Goal: Information Seeking & Learning: Learn about a topic

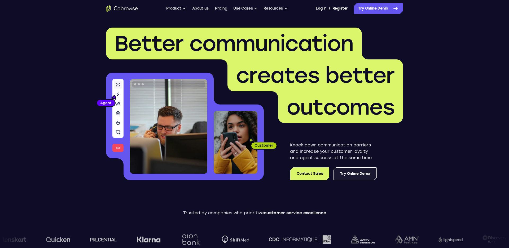
click at [363, 176] on link "Try Online Demo" at bounding box center [355, 173] width 43 height 13
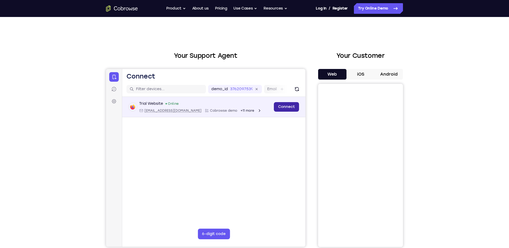
click at [284, 108] on link "Connect" at bounding box center [286, 107] width 25 height 10
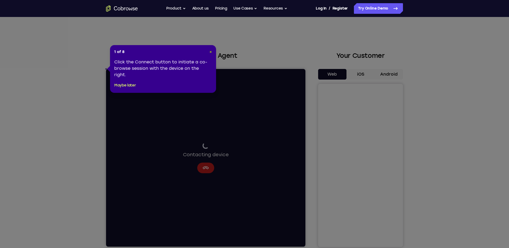
click at [210, 52] on span "×" at bounding box center [211, 52] width 2 height 5
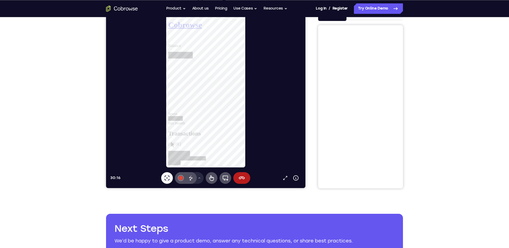
scroll to position [30, 0]
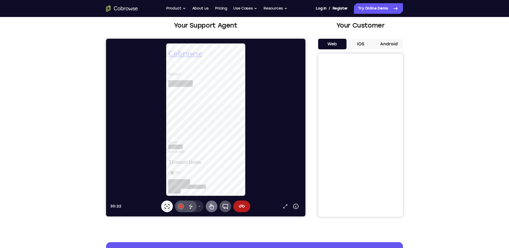
click at [214, 208] on icon at bounding box center [211, 207] width 5 height 6
drag, startPoint x: 250, startPoint y: 180, endPoint x: 250, endPoint y: 186, distance: 5.4
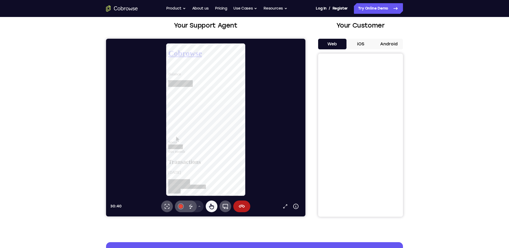
click at [194, 82] on div at bounding box center [181, 85] width 26 height 7
click at [208, 73] on p "Balance" at bounding box center [208, 75] width 81 height 5
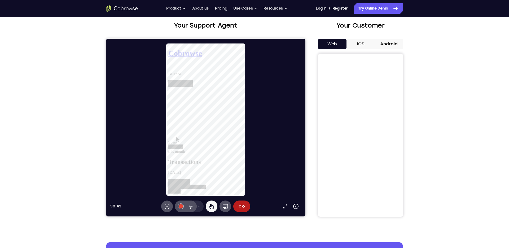
click at [208, 73] on p "Balance" at bounding box center [208, 75] width 81 height 5
click at [214, 209] on icon at bounding box center [211, 206] width 6 height 6
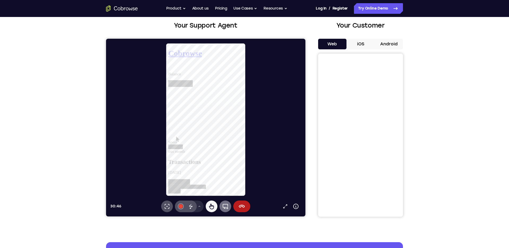
click at [225, 210] on button "Full device" at bounding box center [226, 207] width 12 height 12
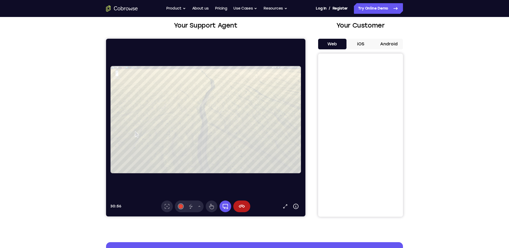
click at [137, 134] on img at bounding box center [206, 119] width 190 height 107
click at [286, 208] on icon at bounding box center [285, 206] width 5 height 5
click at [298, 207] on icon at bounding box center [295, 206] width 5 height 5
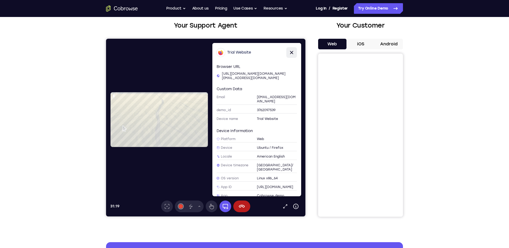
click at [292, 53] on icon at bounding box center [291, 52] width 3 height 3
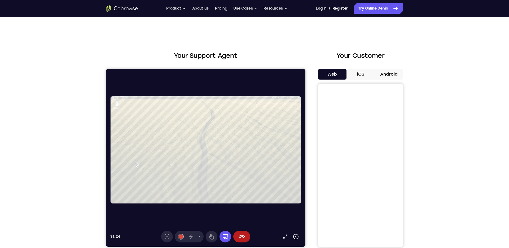
scroll to position [30, 0]
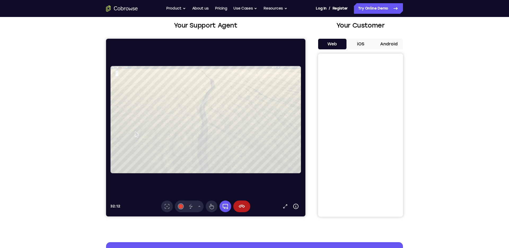
click at [388, 44] on button "Android" at bounding box center [389, 44] width 28 height 11
click at [335, 47] on button "Web" at bounding box center [332, 44] width 28 height 11
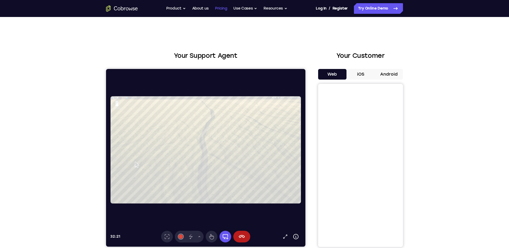
click at [225, 11] on link "Pricing" at bounding box center [221, 8] width 12 height 11
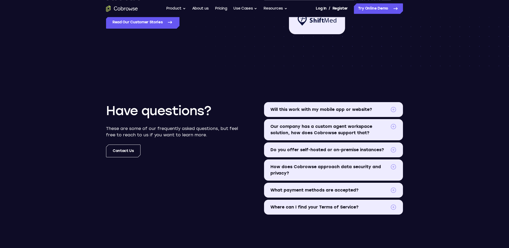
scroll to position [574, 0]
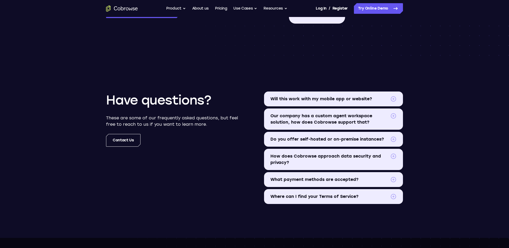
click at [373, 139] on span "Do you offer self-hosted or on-premise instances?" at bounding box center [330, 139] width 118 height 6
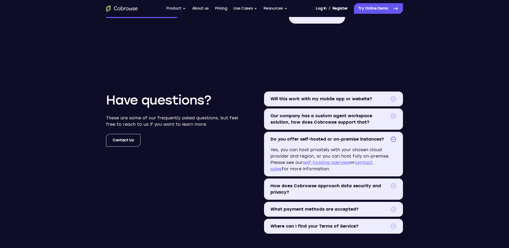
click at [342, 162] on link "self-hosting overview" at bounding box center [326, 162] width 47 height 5
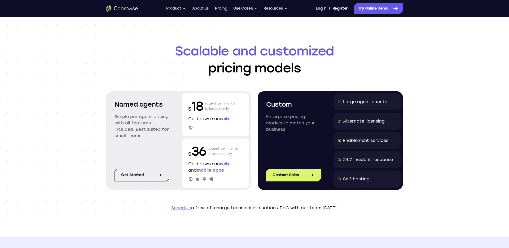
scroll to position [0, 0]
click at [179, 11] on button "Product" at bounding box center [176, 8] width 20 height 11
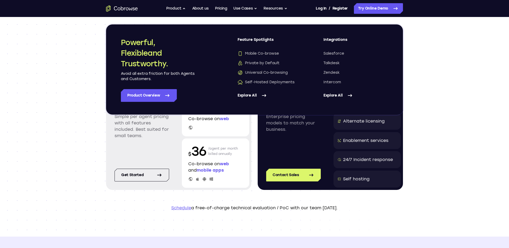
click at [337, 94] on link "Explore All" at bounding box center [356, 95] width 65 height 13
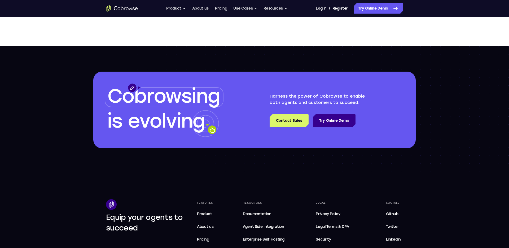
scroll to position [514, 0]
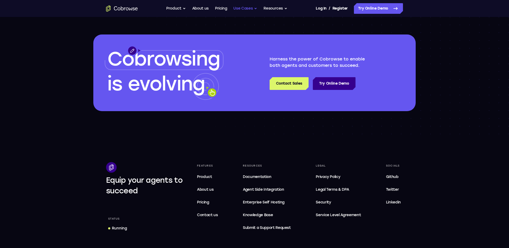
click at [253, 8] on button "Use Cases" at bounding box center [245, 8] width 24 height 11
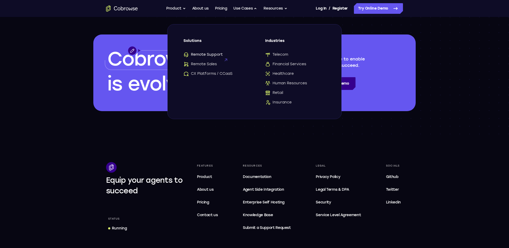
click at [218, 56] on span "Remote Support" at bounding box center [203, 54] width 39 height 5
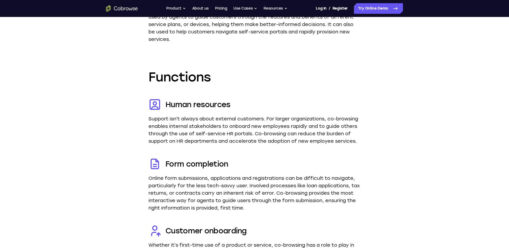
scroll to position [1240, 0]
